Goal: Information Seeking & Learning: Check status

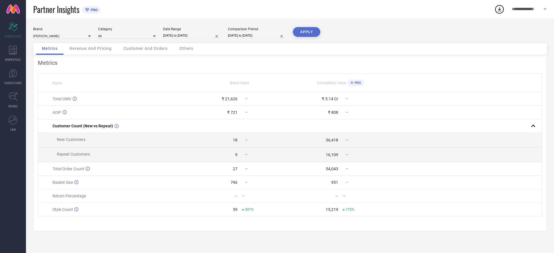
click at [144, 44] on div "Customer And Orders" at bounding box center [146, 49] width 56 height 12
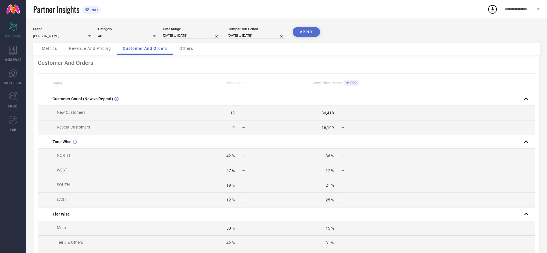
click at [92, 42] on div "Brand [PERSON_NAME] Category All Date Range [DATE] to [DATE] Comparison Period …" at bounding box center [286, 35] width 507 height 16
click at [93, 46] on span "Revenue And Pricing" at bounding box center [90, 48] width 42 height 5
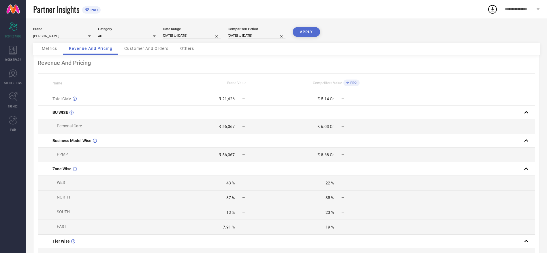
click at [233, 185] on div "43 %" at bounding box center [230, 183] width 8 height 5
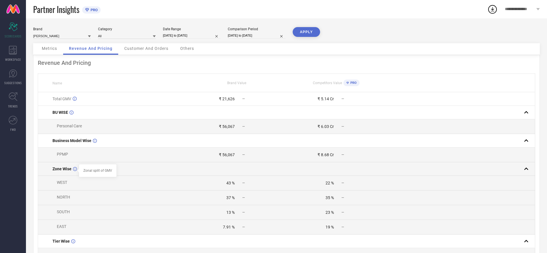
click at [75, 168] on icon at bounding box center [75, 169] width 4 height 4
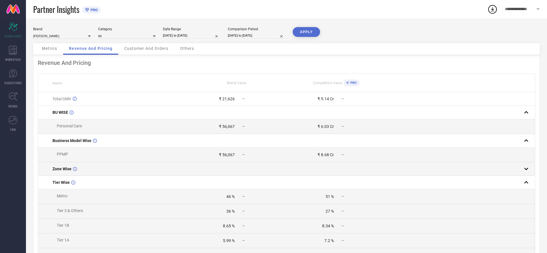
click at [75, 168] on icon at bounding box center [75, 169] width 4 height 4
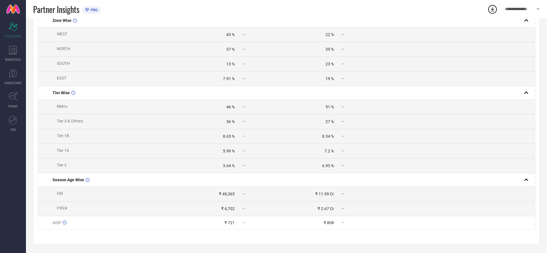
scroll to position [155, 0]
